Goal: Task Accomplishment & Management: Manage account settings

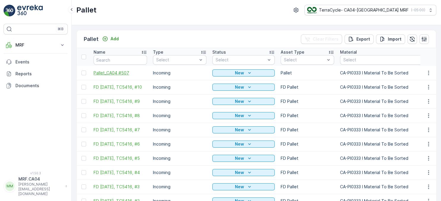
click at [109, 72] on span "Pallet_CA04 #507" at bounding box center [120, 73] width 53 height 6
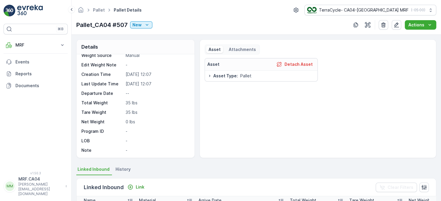
click at [130, 103] on p "35 lbs" at bounding box center [157, 103] width 63 height 6
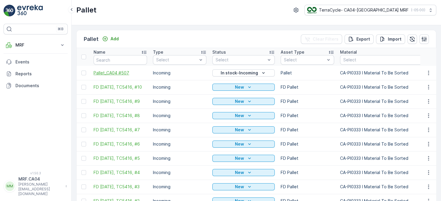
click at [125, 73] on span "Pallet_CA04 #507" at bounding box center [120, 73] width 53 height 6
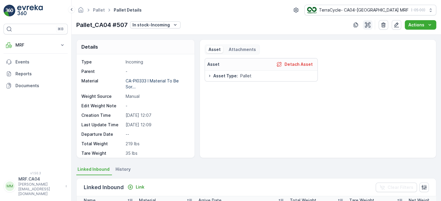
click at [370, 26] on icon "button" at bounding box center [368, 25] width 6 height 6
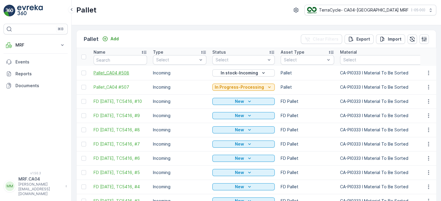
click at [123, 70] on span "Pallet_CA04 #508" at bounding box center [120, 73] width 53 height 6
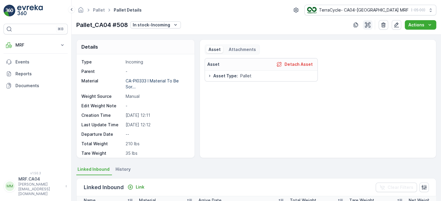
click at [368, 22] on button "button" at bounding box center [367, 24] width 9 height 9
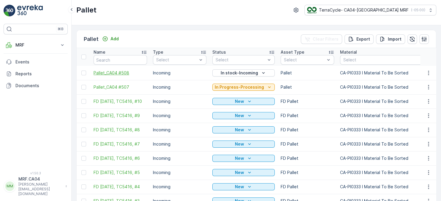
click at [112, 73] on span "Pallet_CA04 #508" at bounding box center [120, 73] width 53 height 6
click at [118, 75] on span "Pallet_CA04 #509" at bounding box center [120, 73] width 53 height 6
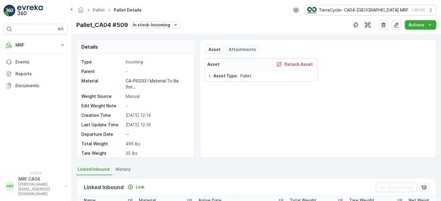
click at [369, 29] on button "button" at bounding box center [367, 24] width 9 height 9
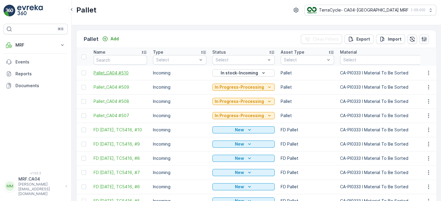
click at [123, 74] on span "Pallet_CA04 #510" at bounding box center [120, 73] width 53 height 6
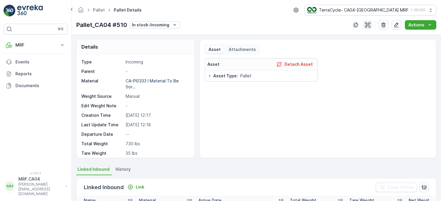
click at [368, 26] on icon "button" at bounding box center [368, 25] width 6 height 6
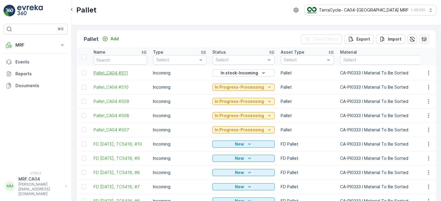
click at [124, 72] on span "Pallet_CA04 #511" at bounding box center [120, 73] width 53 height 6
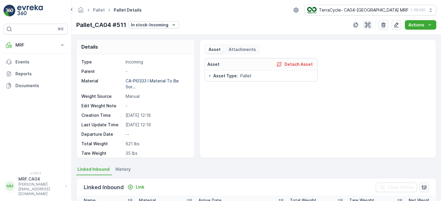
click at [367, 25] on icon "button" at bounding box center [368, 25] width 6 height 6
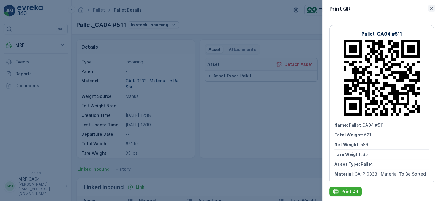
click at [433, 8] on icon "button" at bounding box center [431, 8] width 6 height 6
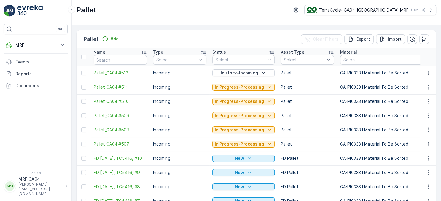
click at [118, 71] on span "Pallet_CA04 #512" at bounding box center [120, 73] width 53 height 6
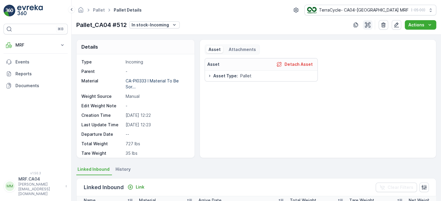
click at [371, 28] on button "button" at bounding box center [367, 24] width 9 height 9
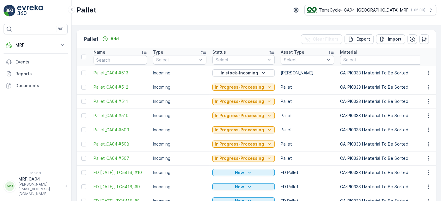
click at [123, 73] on span "Pallet_CA04 #513" at bounding box center [120, 73] width 53 height 6
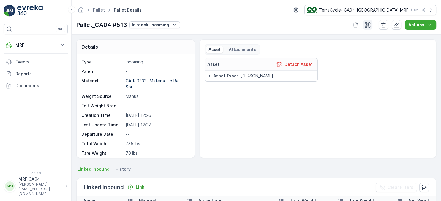
click at [368, 25] on icon "button" at bounding box center [368, 25] width 6 height 6
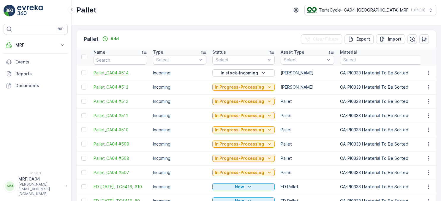
click at [106, 73] on span "Pallet_CA04 #514" at bounding box center [120, 73] width 53 height 6
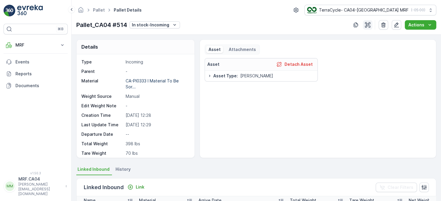
click at [365, 26] on button "button" at bounding box center [367, 24] width 9 height 9
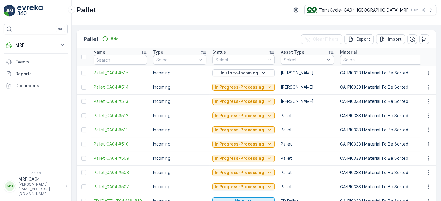
click at [126, 72] on span "Pallet_CA04 #515" at bounding box center [120, 73] width 53 height 6
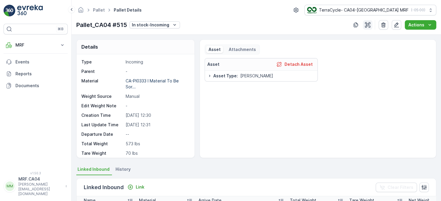
click at [368, 24] on icon "button" at bounding box center [368, 25] width 6 height 6
click at [370, 26] on icon "button" at bounding box center [368, 25] width 6 height 6
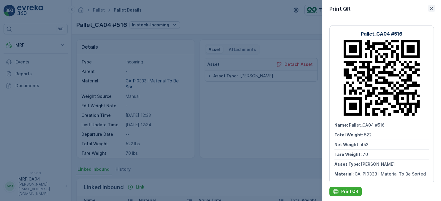
click at [433, 9] on icon "button" at bounding box center [431, 8] width 6 height 6
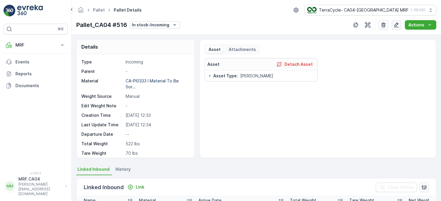
click at [399, 25] on icon "button" at bounding box center [396, 25] width 6 height 6
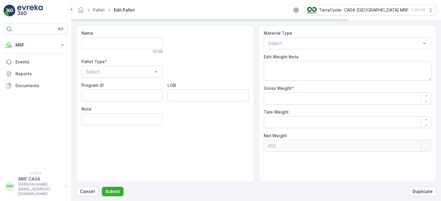
type input "Pallet_CA04 #516"
type Weight "522"
type Weight "70"
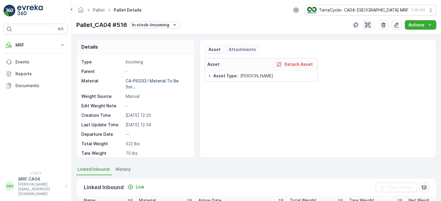
click at [370, 25] on icon "button" at bounding box center [367, 24] width 5 height 5
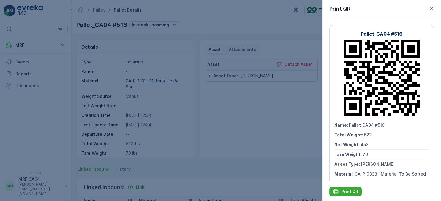
scroll to position [9, 0]
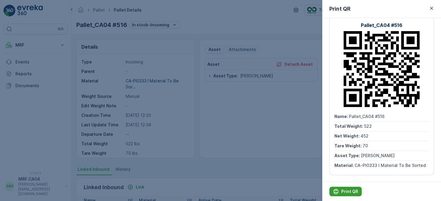
click at [345, 194] on p "Print QR" at bounding box center [349, 192] width 17 height 6
click at [433, 10] on icon "button" at bounding box center [431, 8] width 6 height 6
